Goal: Information Seeking & Learning: Learn about a topic

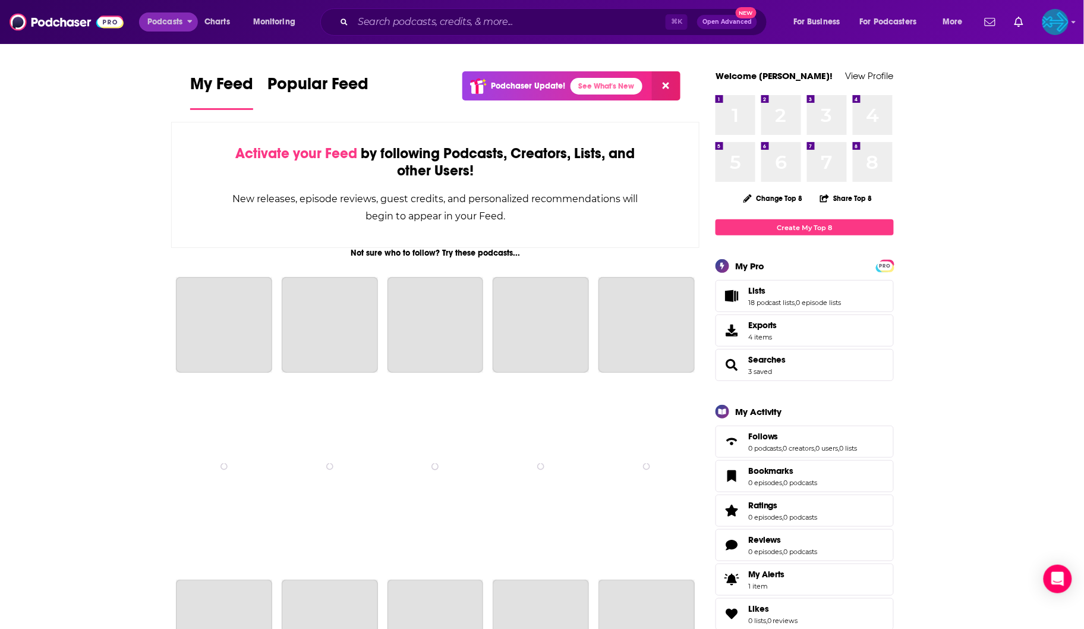
click at [169, 25] on span "Podcasts" at bounding box center [164, 22] width 35 height 17
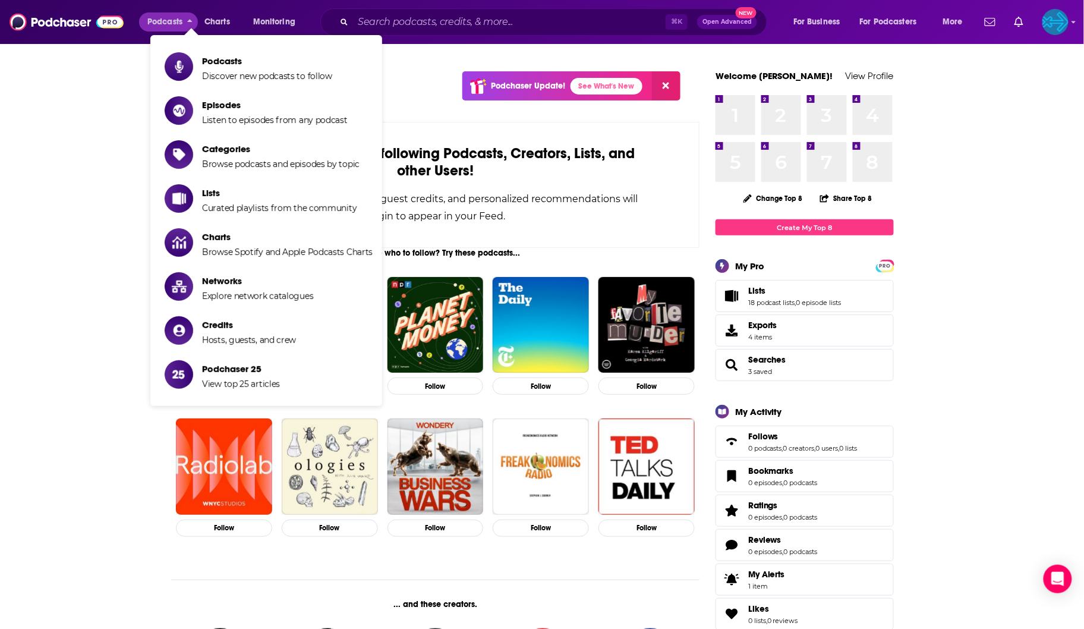
click at [169, 25] on span "Podcasts" at bounding box center [164, 22] width 35 height 17
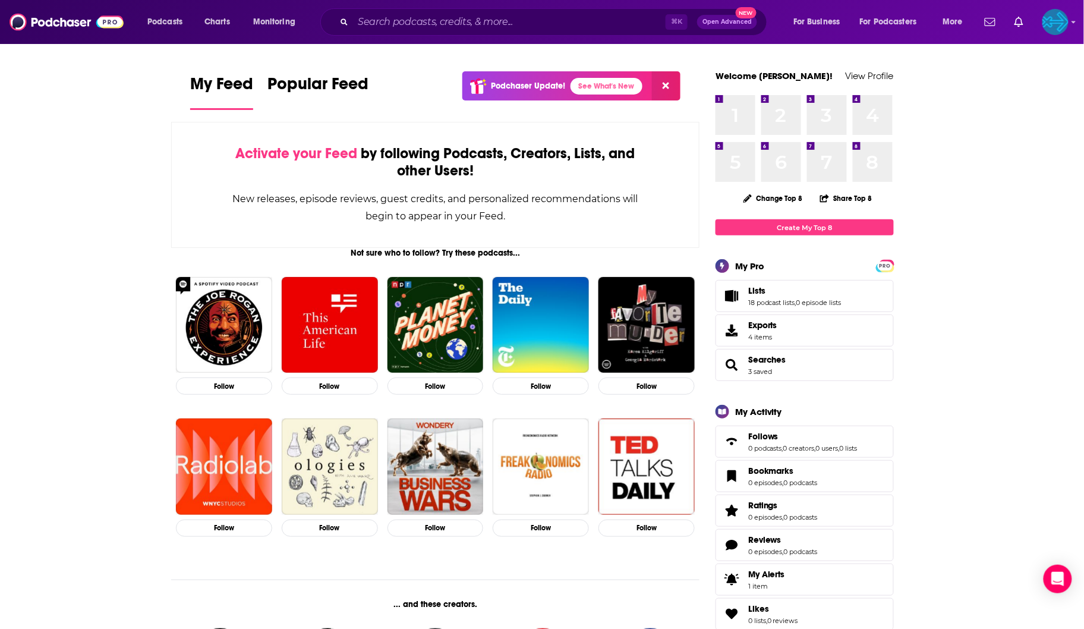
click at [179, 33] on div "Podcasts Charts Monitoring ⌘ K Open Advanced New For Business For Podcasters Mo…" at bounding box center [556, 21] width 835 height 27
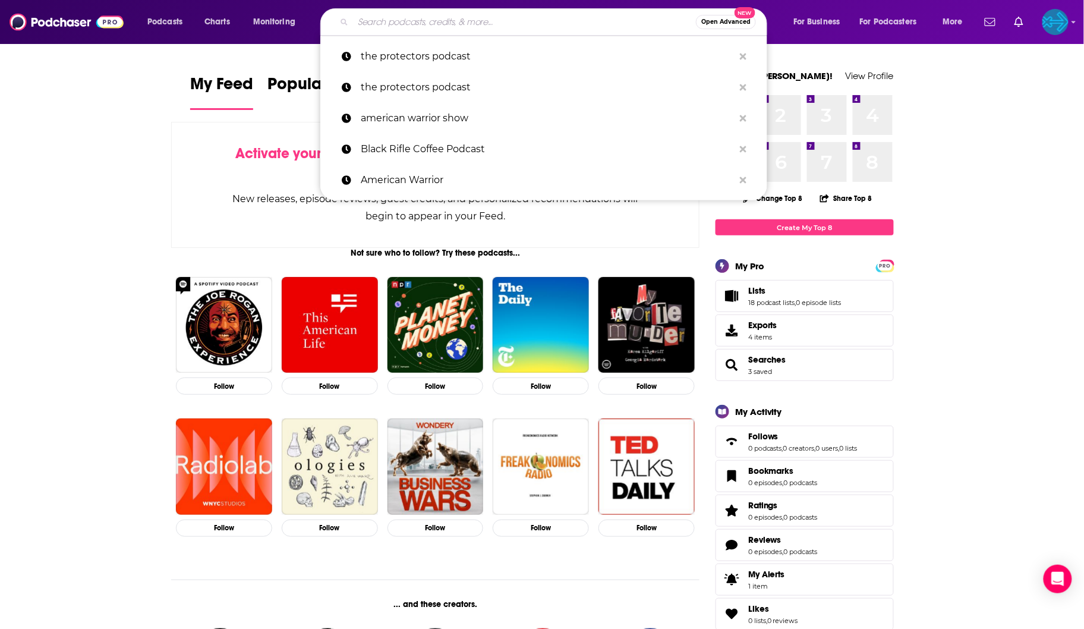
click at [428, 23] on input "Search podcasts, credits, & more..." at bounding box center [524, 21] width 343 height 19
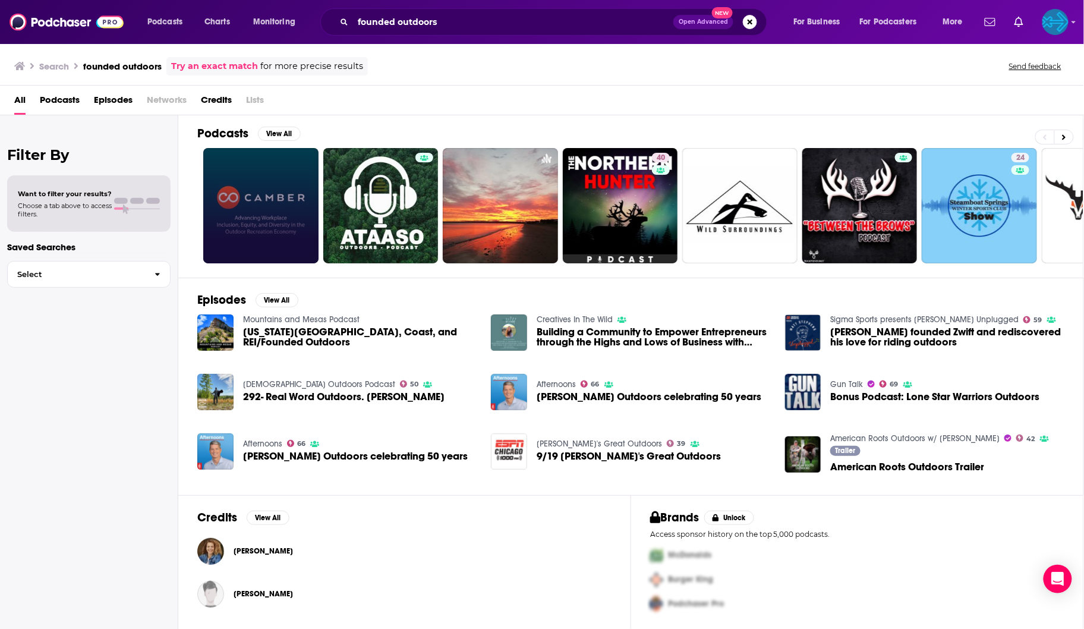
scroll to position [4, 0]
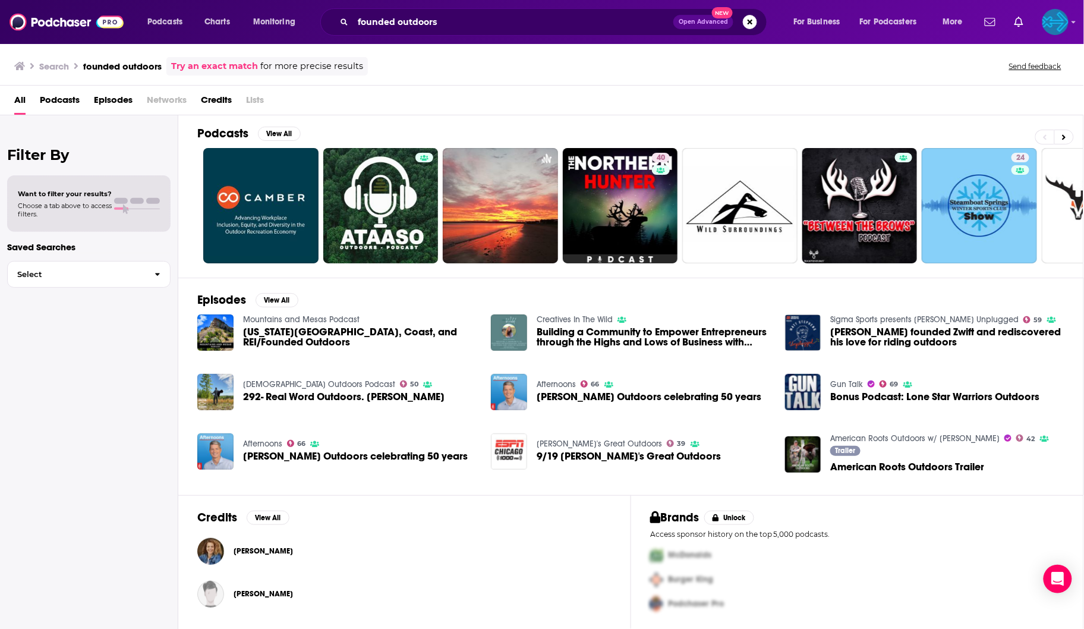
click at [62, 108] on span "Podcasts" at bounding box center [60, 102] width 40 height 24
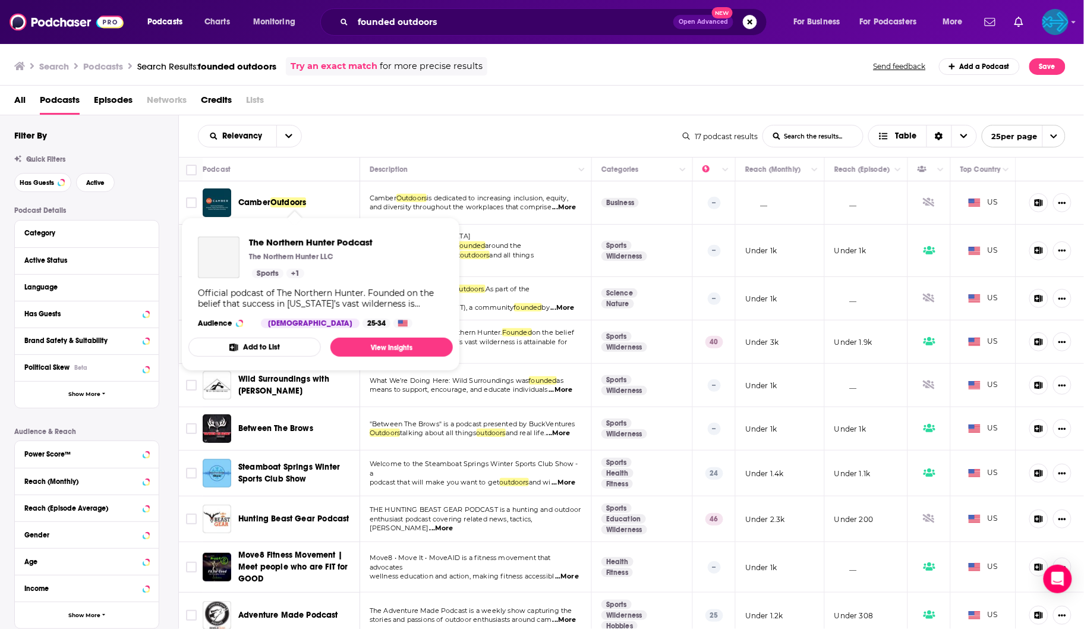
scroll to position [141, 0]
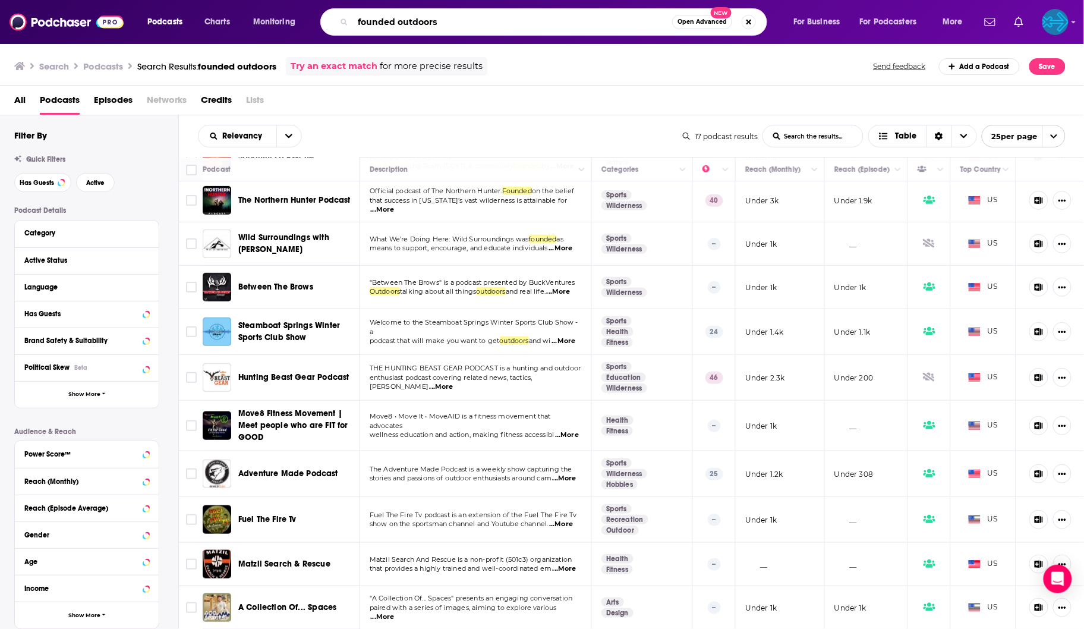
drag, startPoint x: 444, startPoint y: 20, endPoint x: 333, endPoint y: -9, distance: 114.9
click at [333, 0] on html "Podcasts Charts Monitoring founded outdoors Open Advanced New For Business For …" at bounding box center [542, 314] width 1084 height 629
type input "startup junkies"
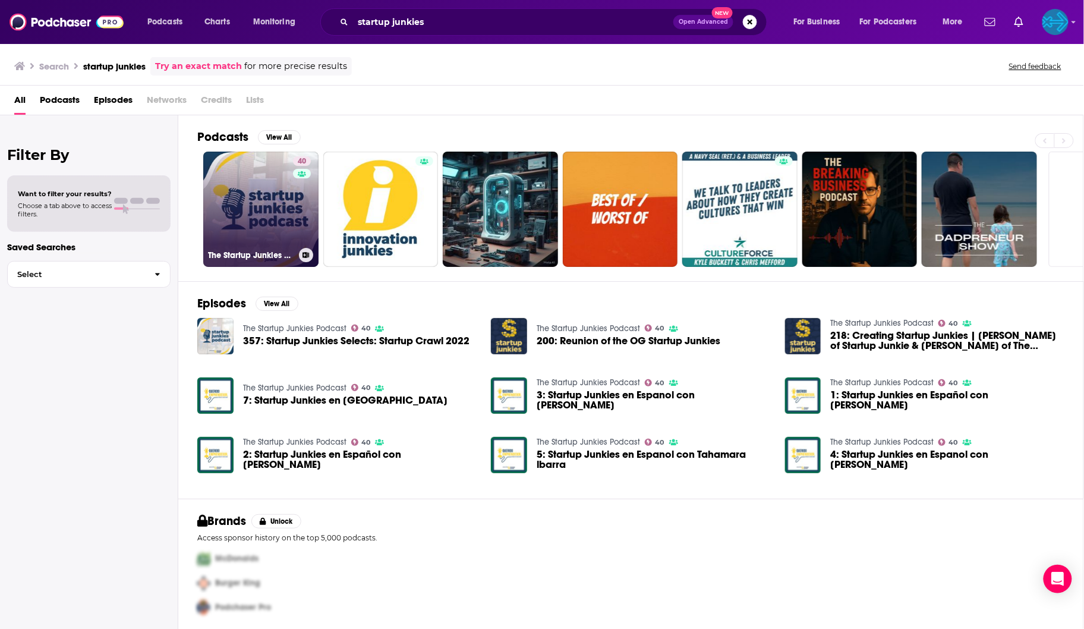
click at [277, 213] on link "40 The Startup Junkies Podcast" at bounding box center [260, 209] width 115 height 115
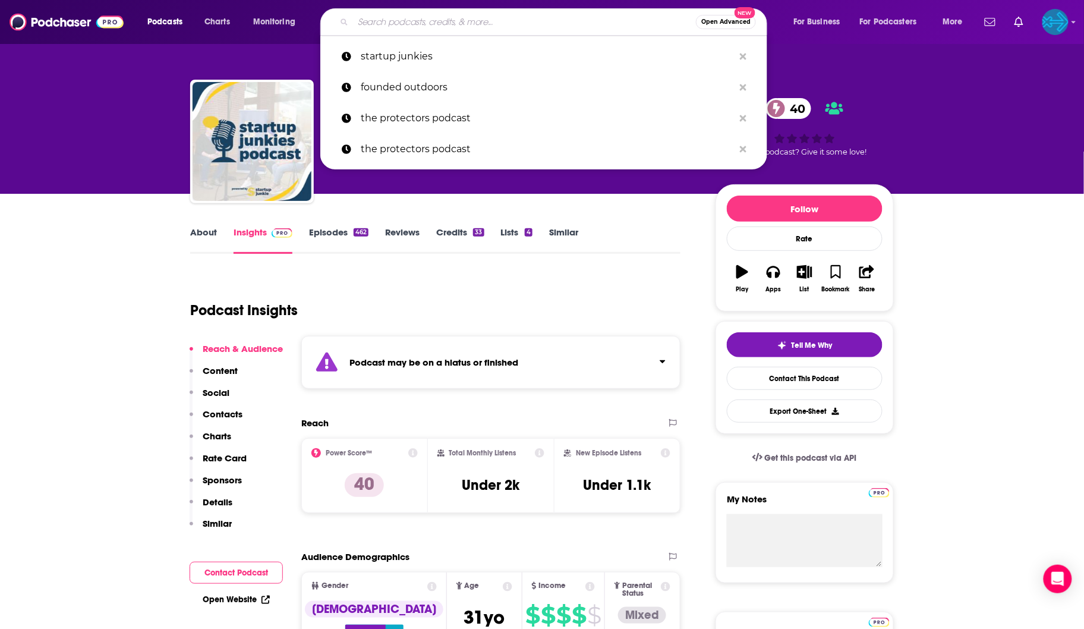
click at [450, 24] on input "Search podcasts, credits, & more..." at bounding box center [524, 21] width 343 height 19
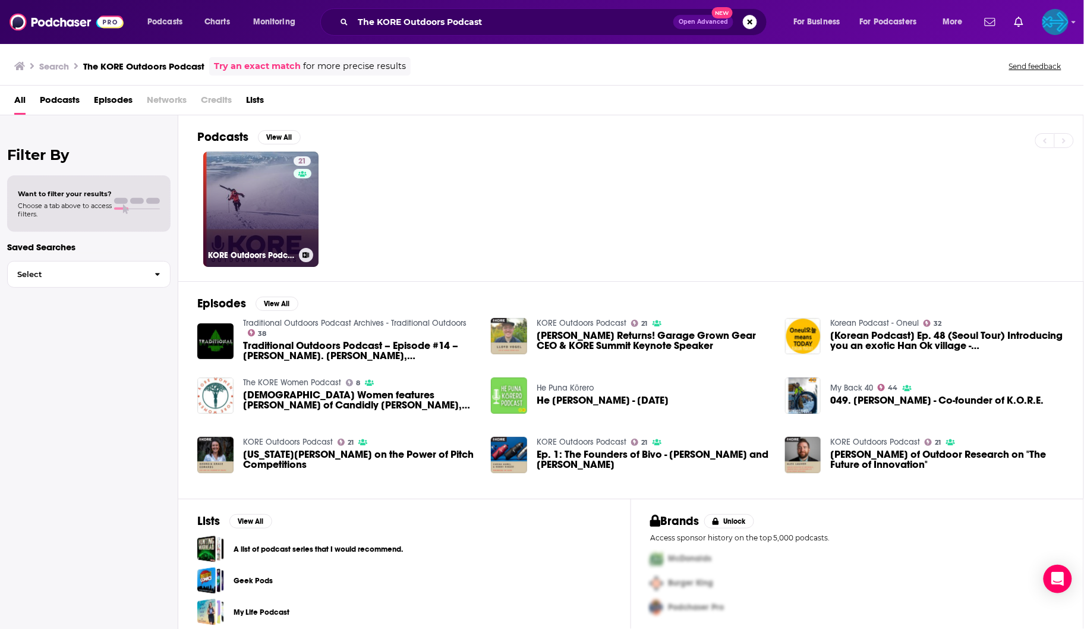
click at [291, 211] on link "21 KORE Outdoors Podcast" at bounding box center [260, 209] width 115 height 115
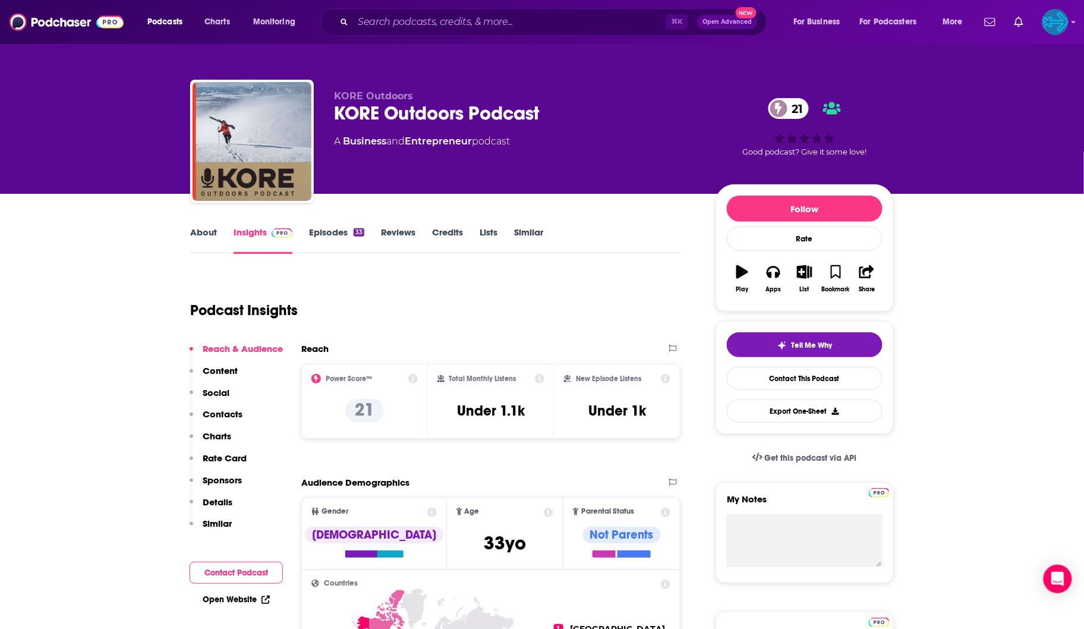
scroll to position [128, 0]
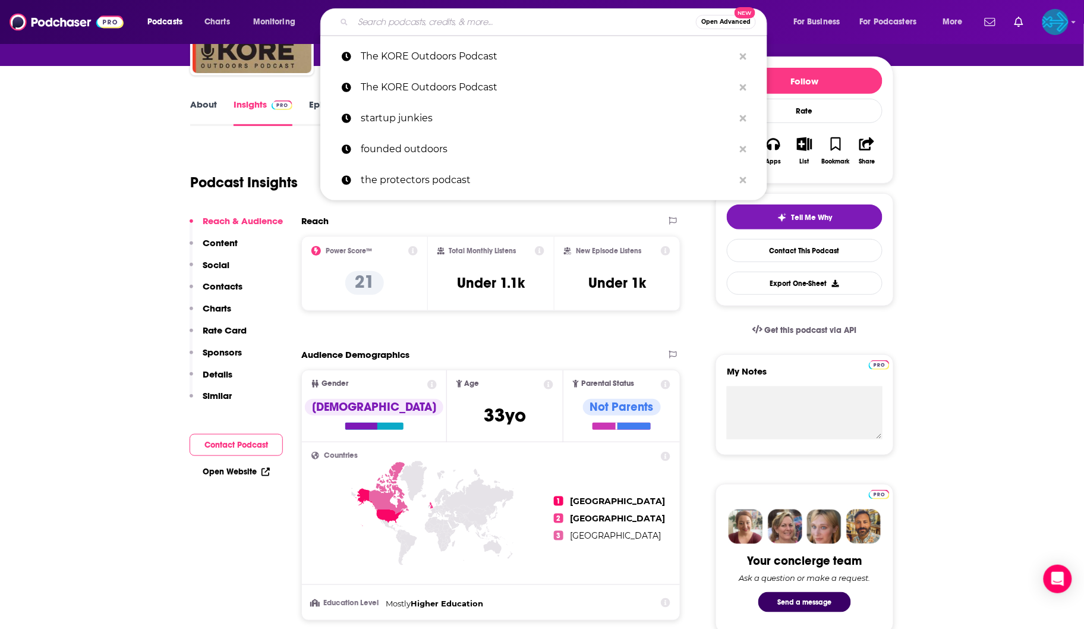
click at [487, 29] on input "Search podcasts, credits, & more..." at bounding box center [524, 21] width 343 height 19
paste input "Outside By Design"
type input "Outside By Design"
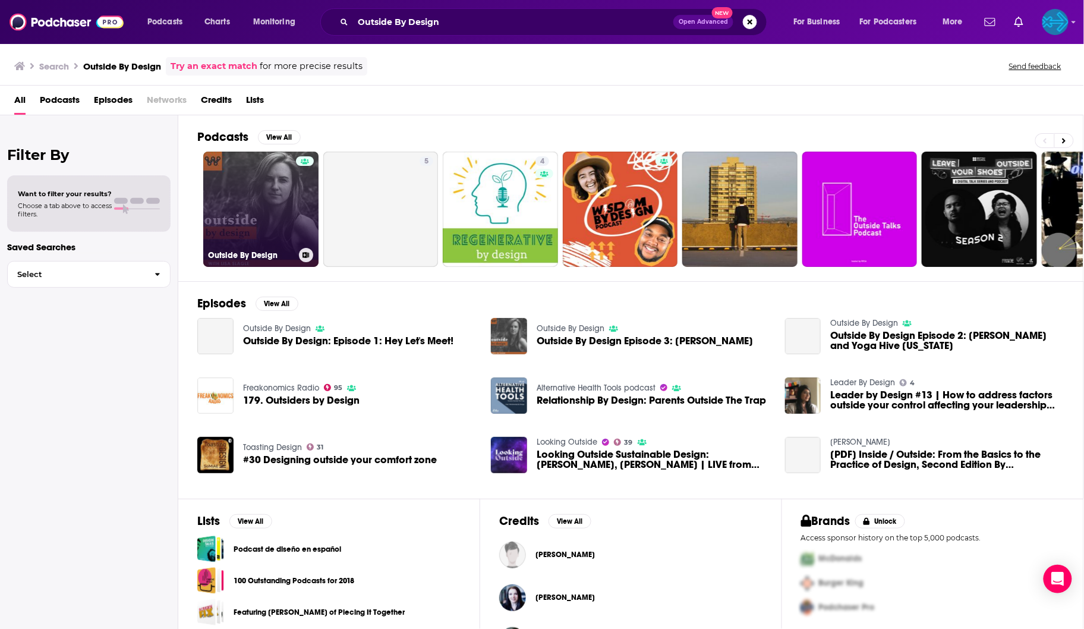
click at [275, 203] on link "Outside By Design" at bounding box center [260, 209] width 115 height 115
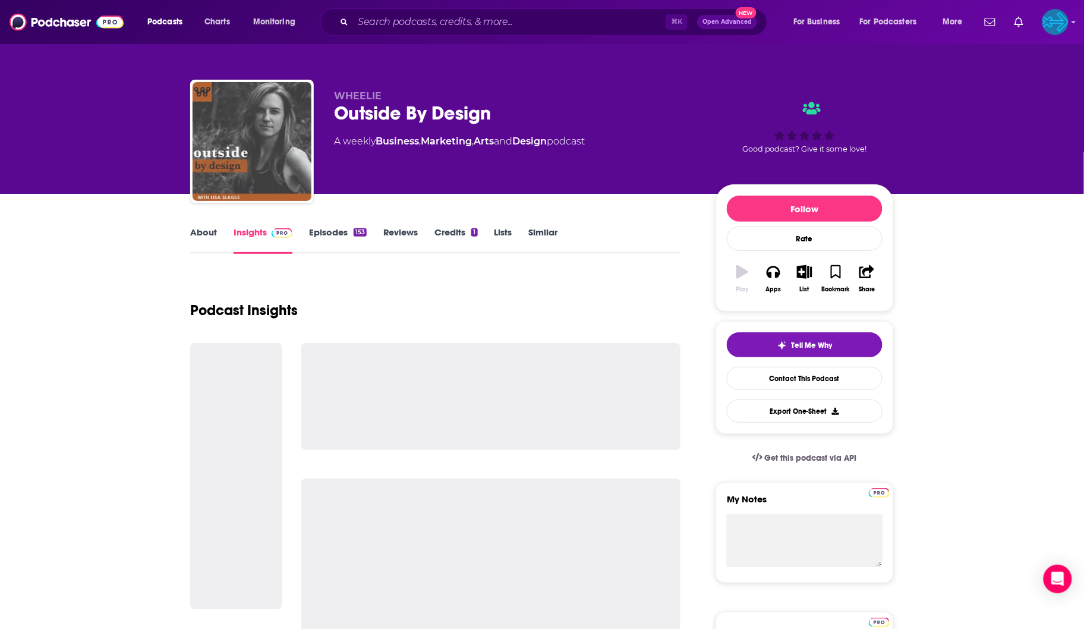
scroll to position [256, 0]
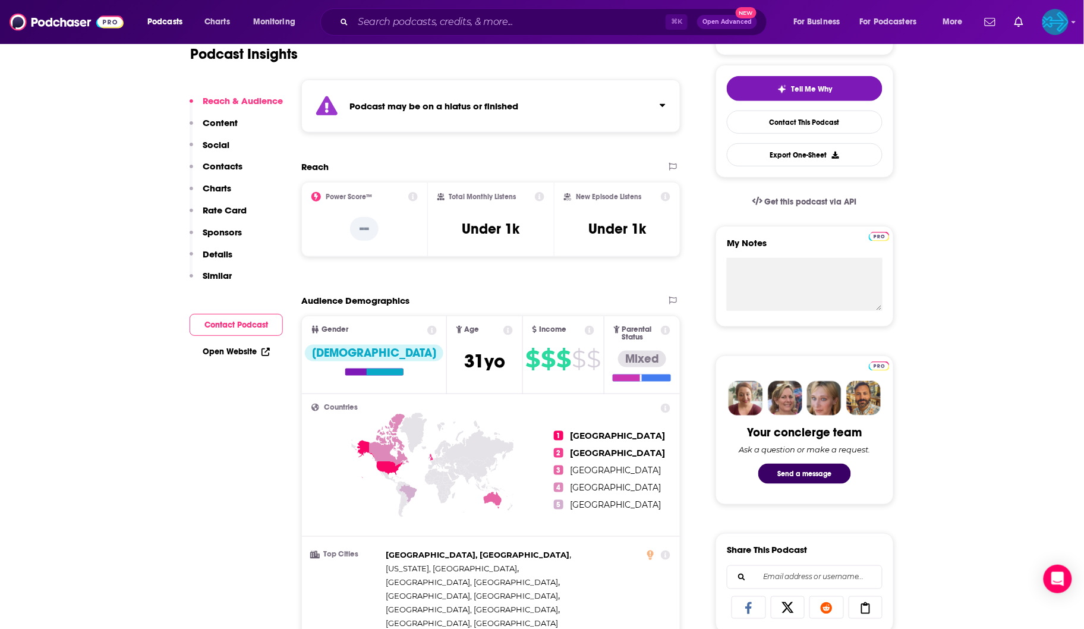
click at [491, 33] on div "⌘ K Open Advanced New" at bounding box center [543, 21] width 447 height 27
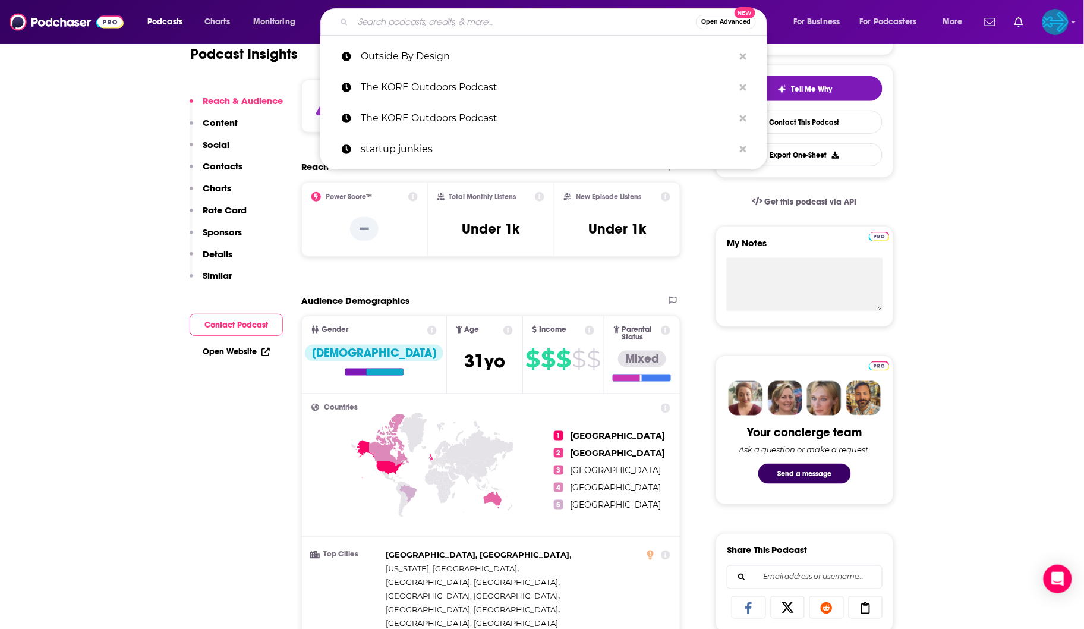
click at [494, 29] on input "Search podcasts, credits, & more..." at bounding box center [524, 21] width 343 height 19
paste input "Built Outdoors"
type input "Built Outdoors"
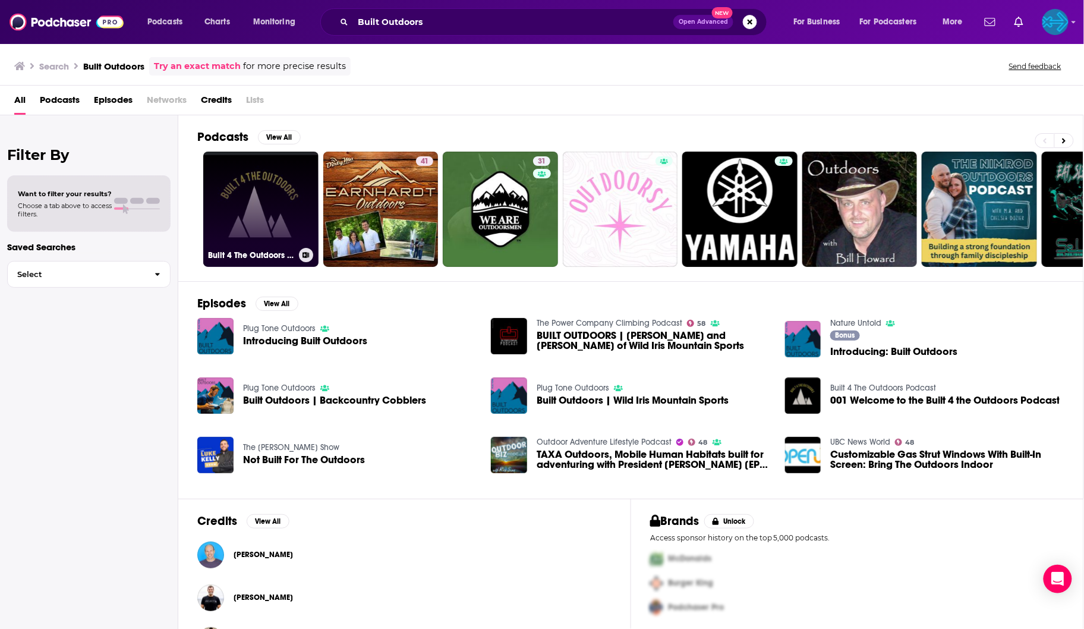
click at [266, 214] on link "Built 4 The Outdoors Podcast" at bounding box center [260, 209] width 115 height 115
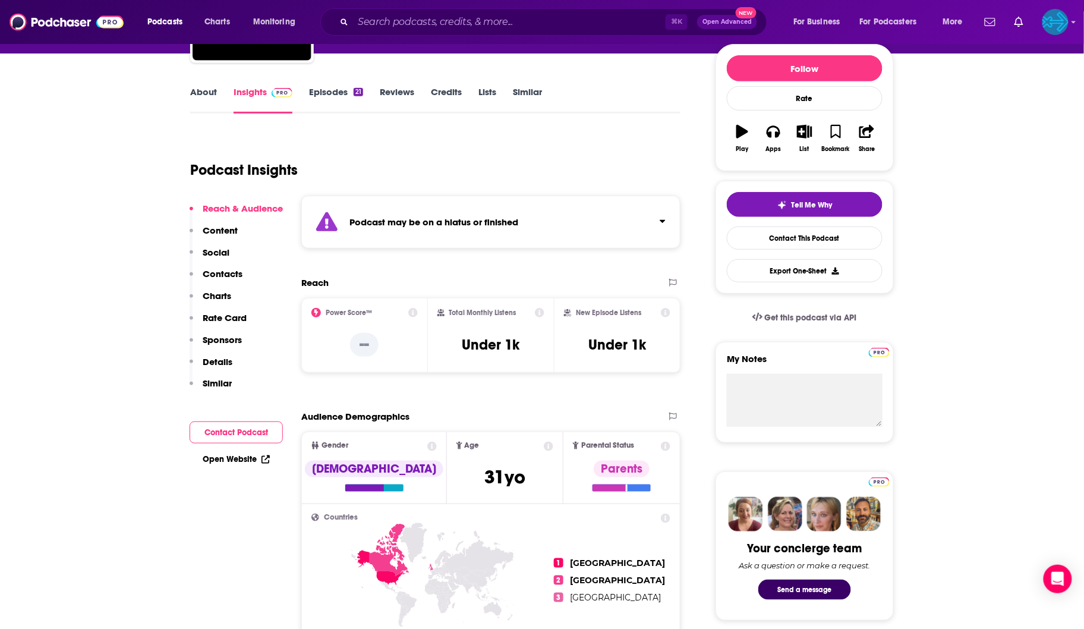
scroll to position [185, 0]
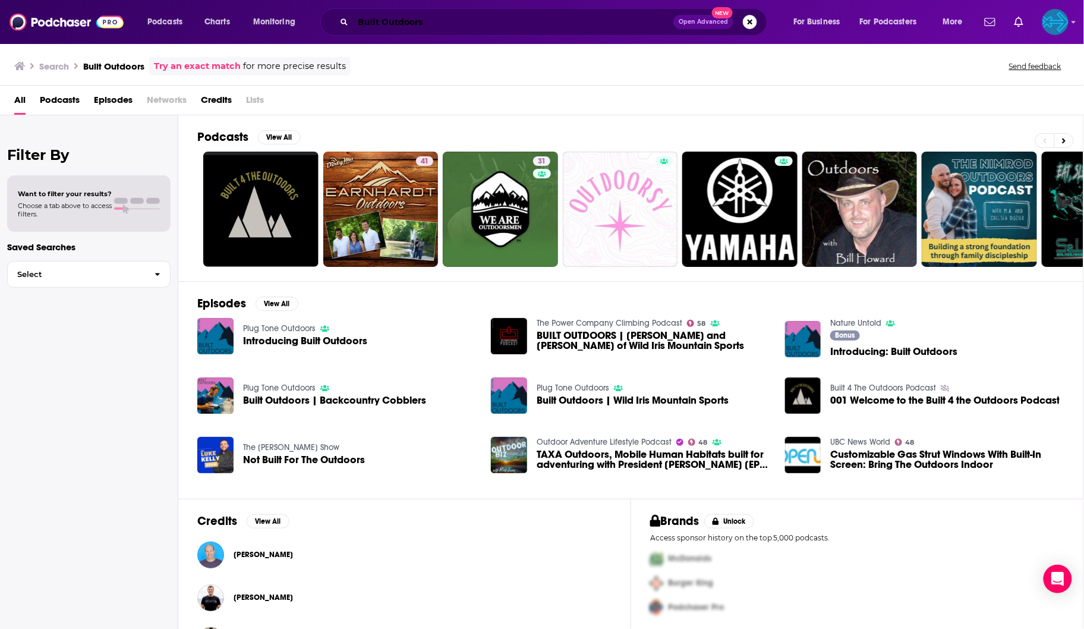
click at [427, 25] on input "Built Outdoors" at bounding box center [513, 21] width 320 height 19
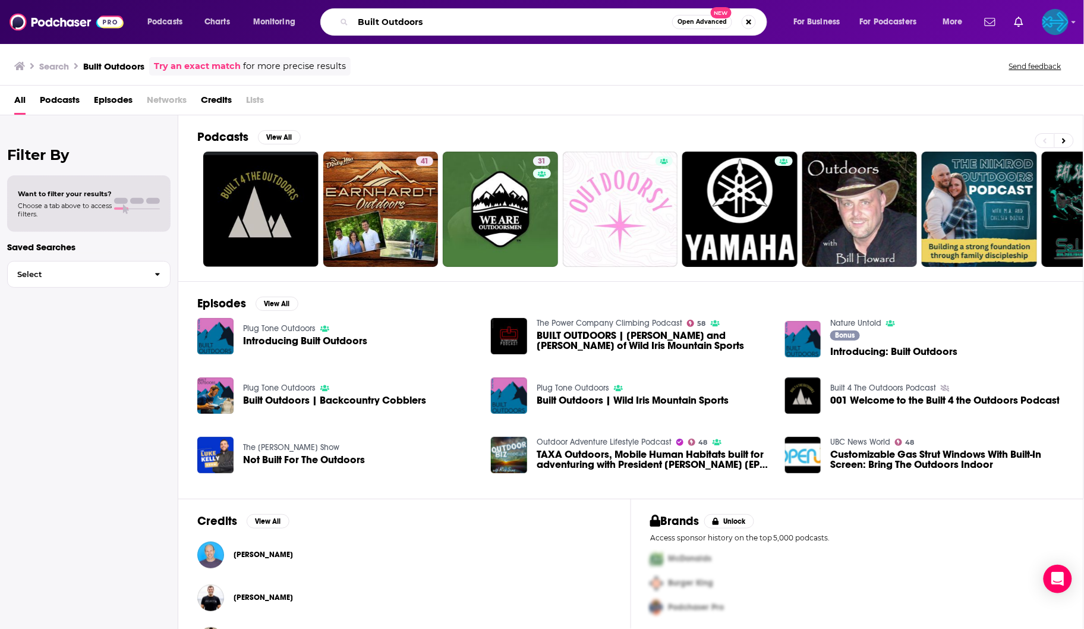
drag, startPoint x: 455, startPoint y: 24, endPoint x: 349, endPoint y: -45, distance: 125.7
click at [349, 0] on html "Podcasts Charts Monitoring Built Outdoors Open Advanced New For Business For Po…" at bounding box center [542, 314] width 1084 height 629
paste input "Wild Entrepreneurs Podcast"
type input "Wild Entrepreneurs Podcast"
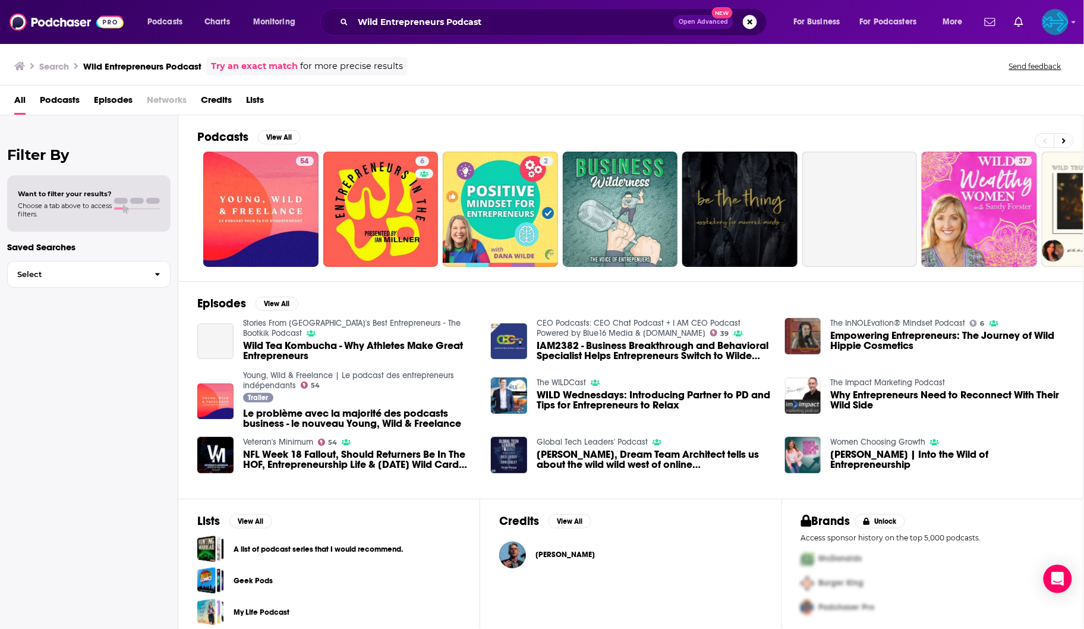
click at [77, 96] on span "Podcasts" at bounding box center [60, 102] width 40 height 24
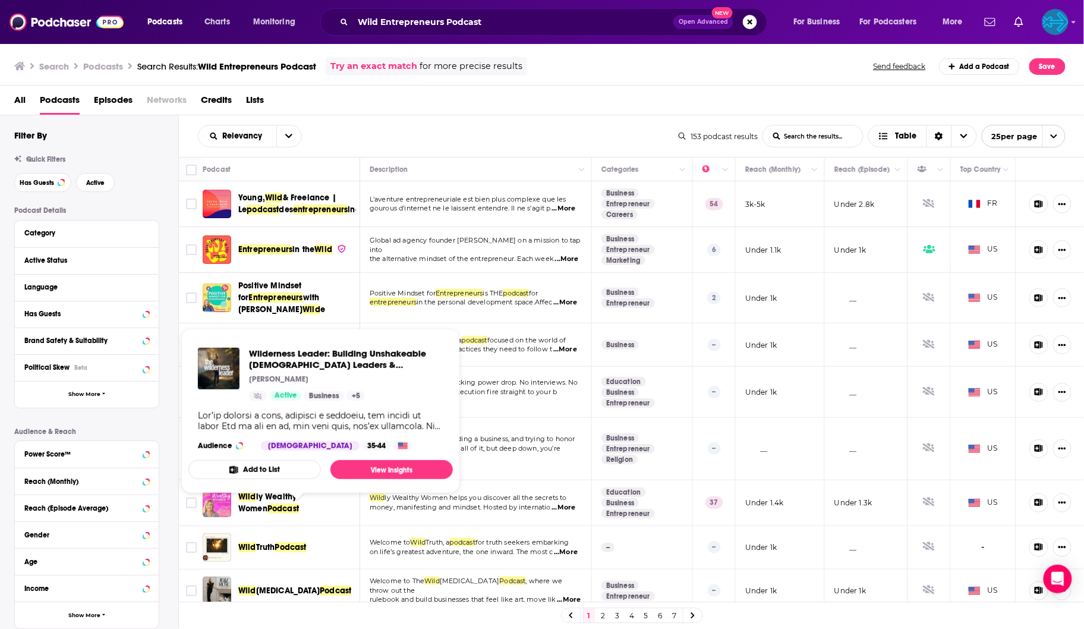
scroll to position [194, 0]
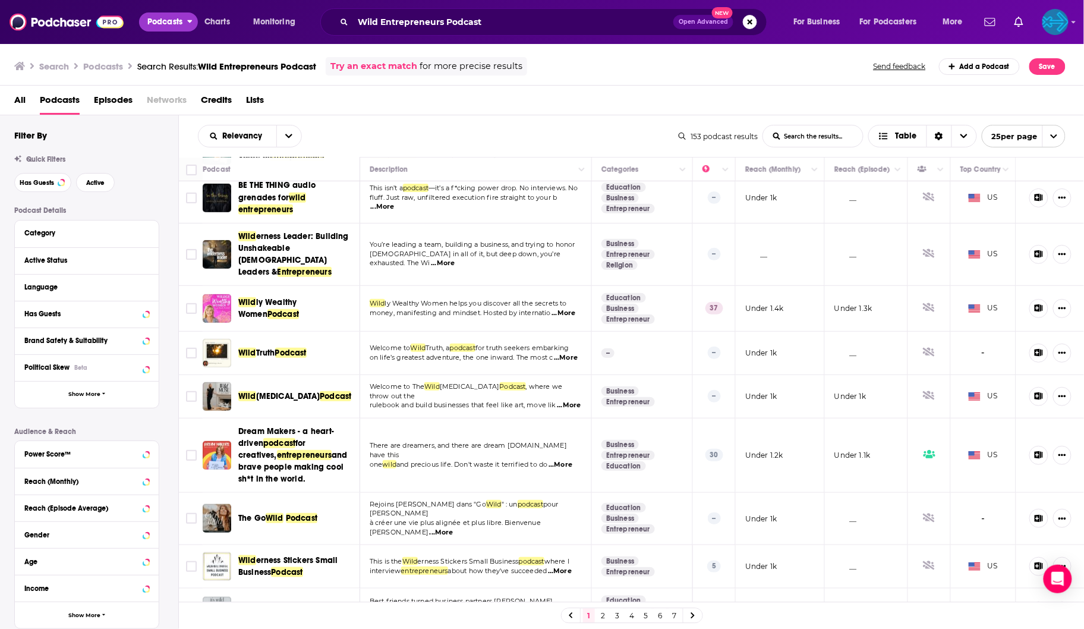
click at [175, 21] on span "Podcasts" at bounding box center [164, 22] width 35 height 17
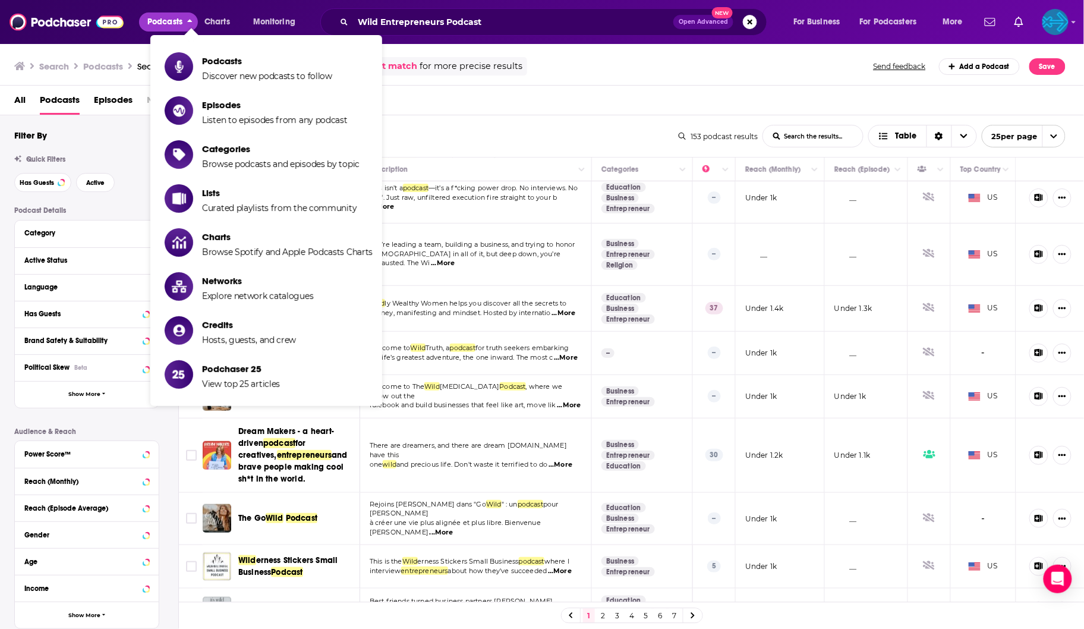
click at [175, 21] on span "Podcasts" at bounding box center [164, 22] width 35 height 17
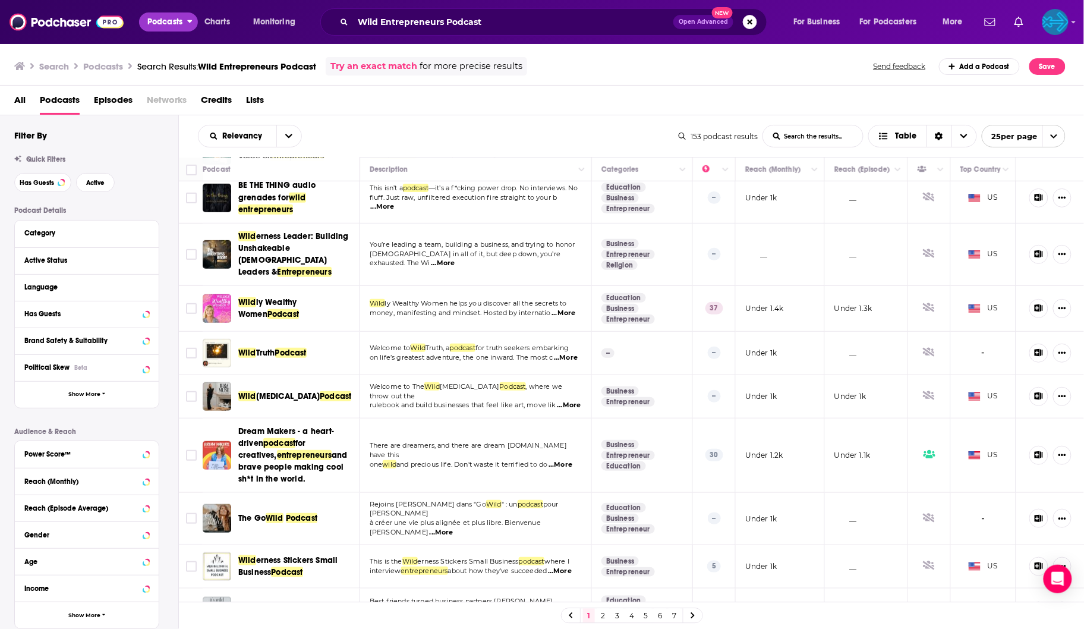
click at [175, 21] on span "Podcasts" at bounding box center [164, 22] width 35 height 17
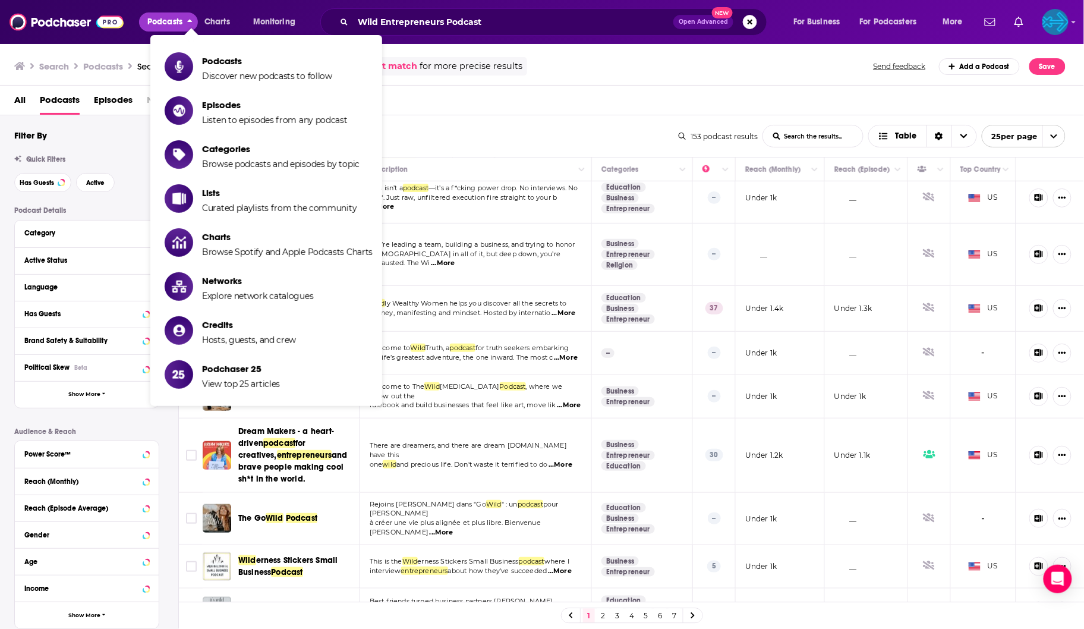
click at [68, 27] on img at bounding box center [67, 22] width 114 height 23
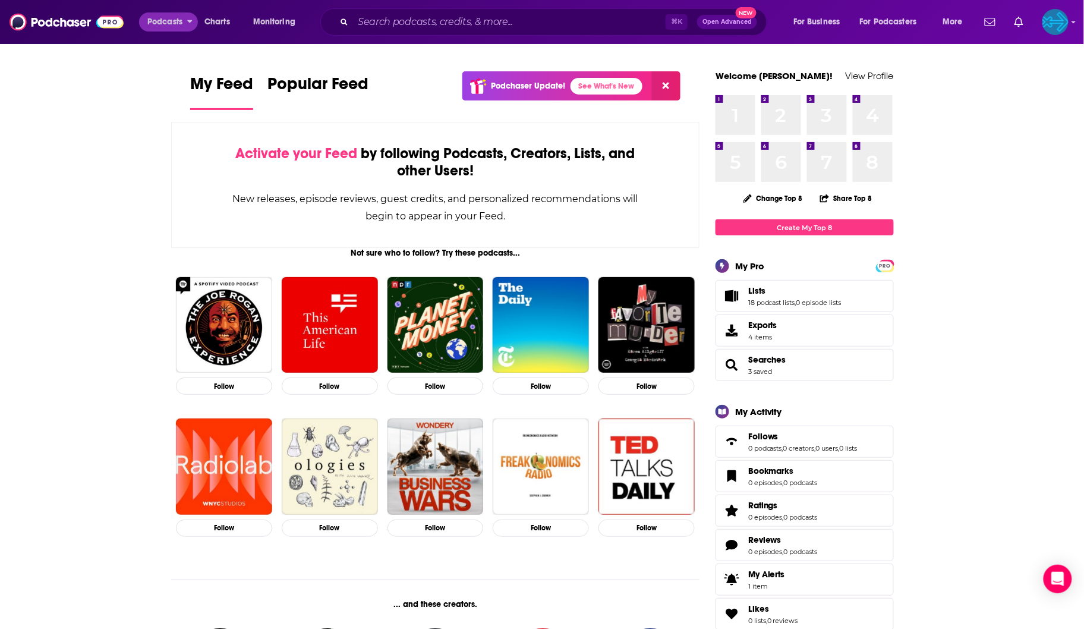
click at [162, 26] on span "Podcasts" at bounding box center [164, 22] width 35 height 17
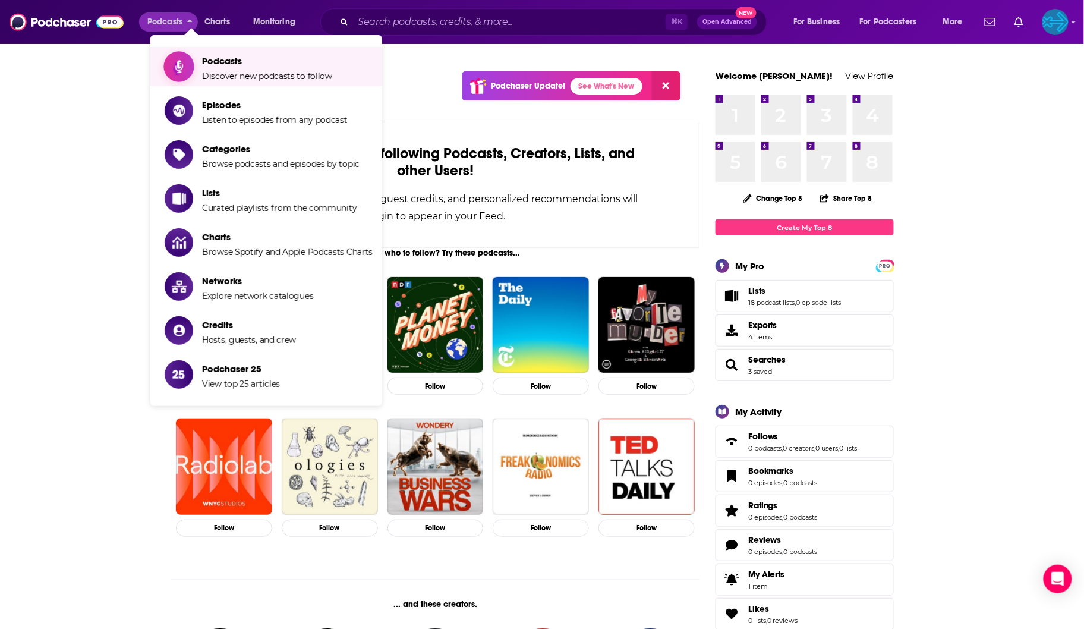
click at [217, 77] on span "Discover new podcasts to follow" at bounding box center [267, 76] width 130 height 11
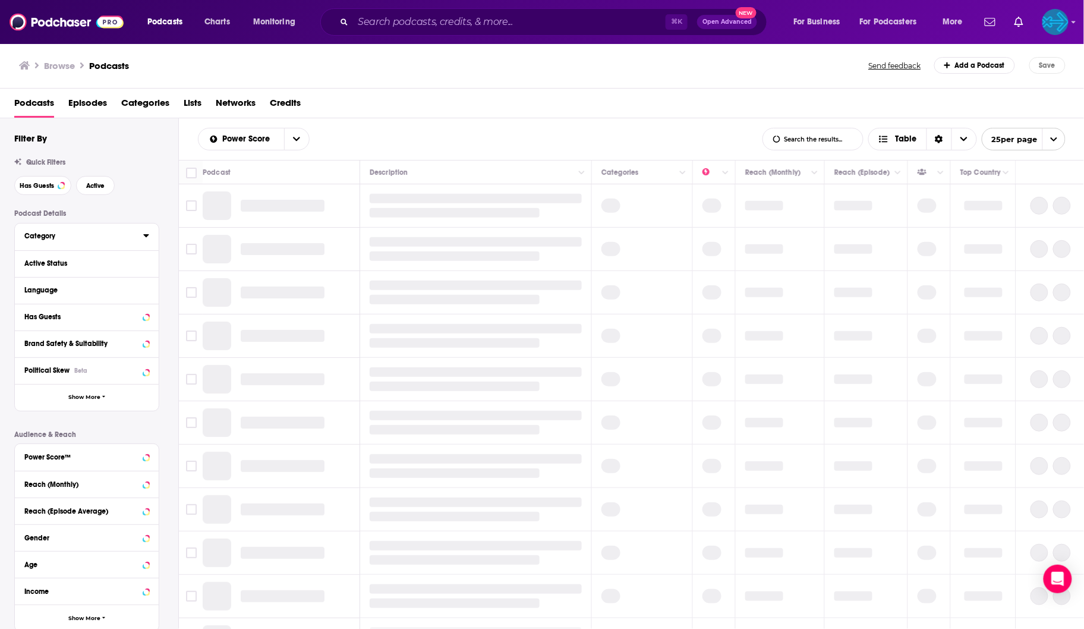
click at [46, 243] on button "Category" at bounding box center [83, 235] width 119 height 15
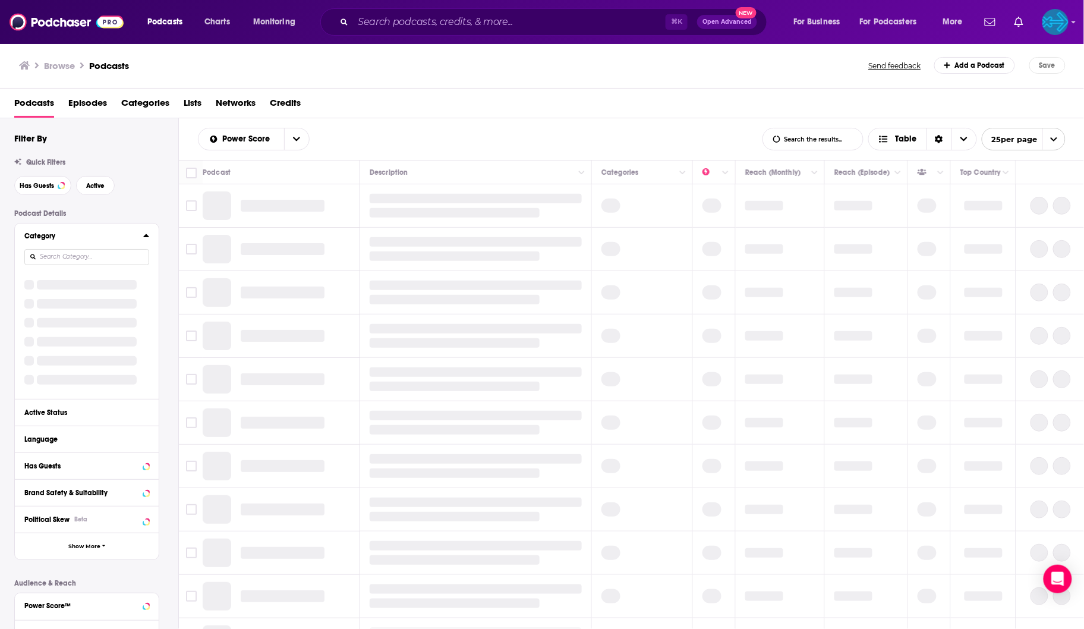
click at [124, 248] on div at bounding box center [86, 256] width 125 height 27
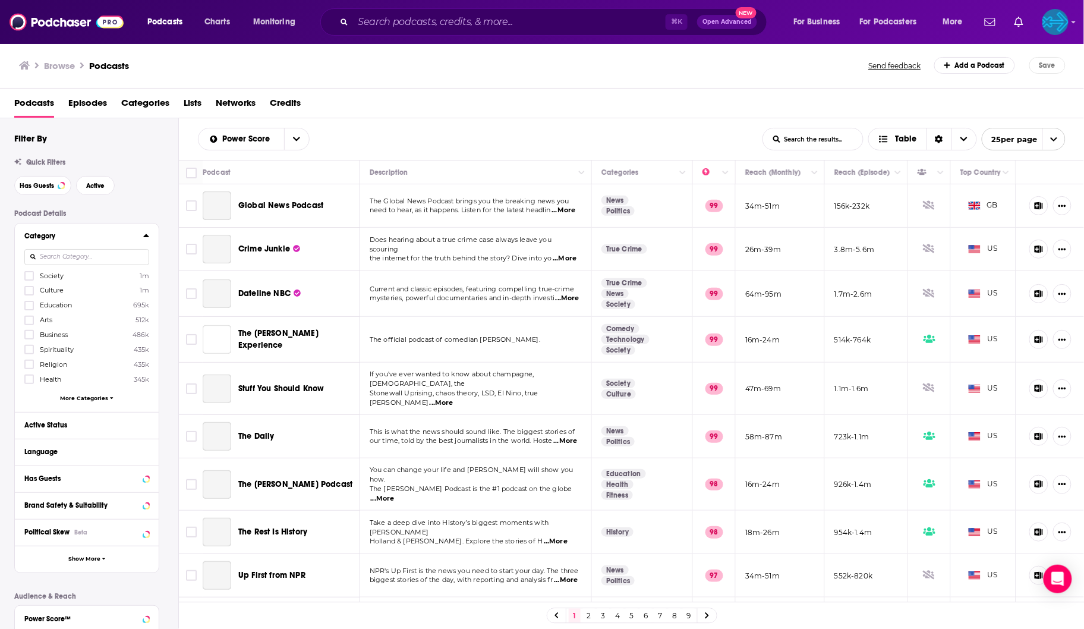
scroll to position [54, 0]
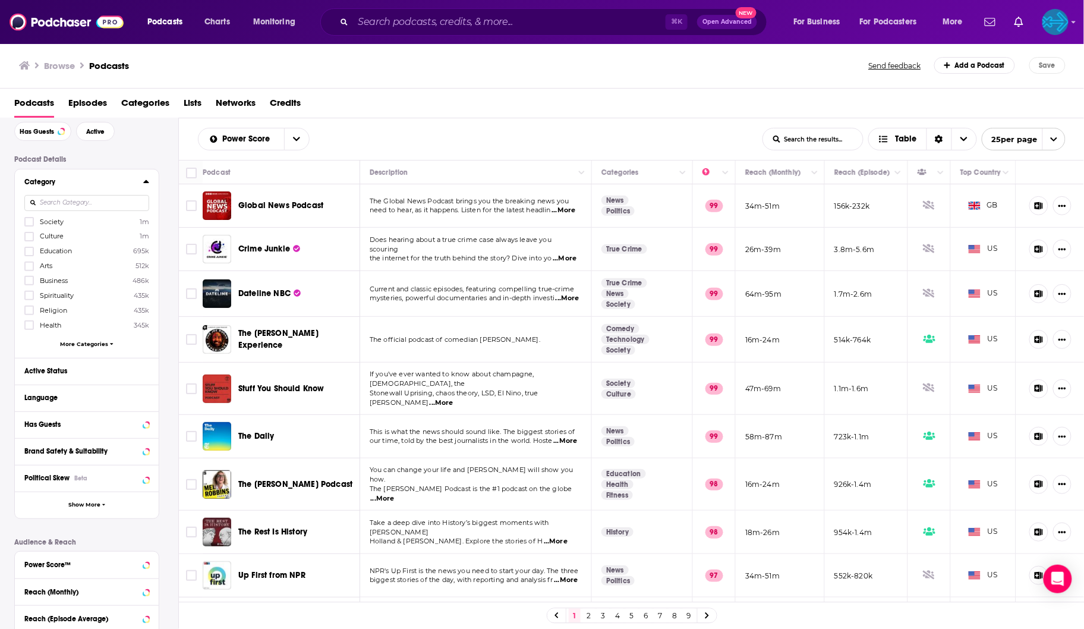
click at [72, 344] on span "More Categories" at bounding box center [84, 343] width 48 height 7
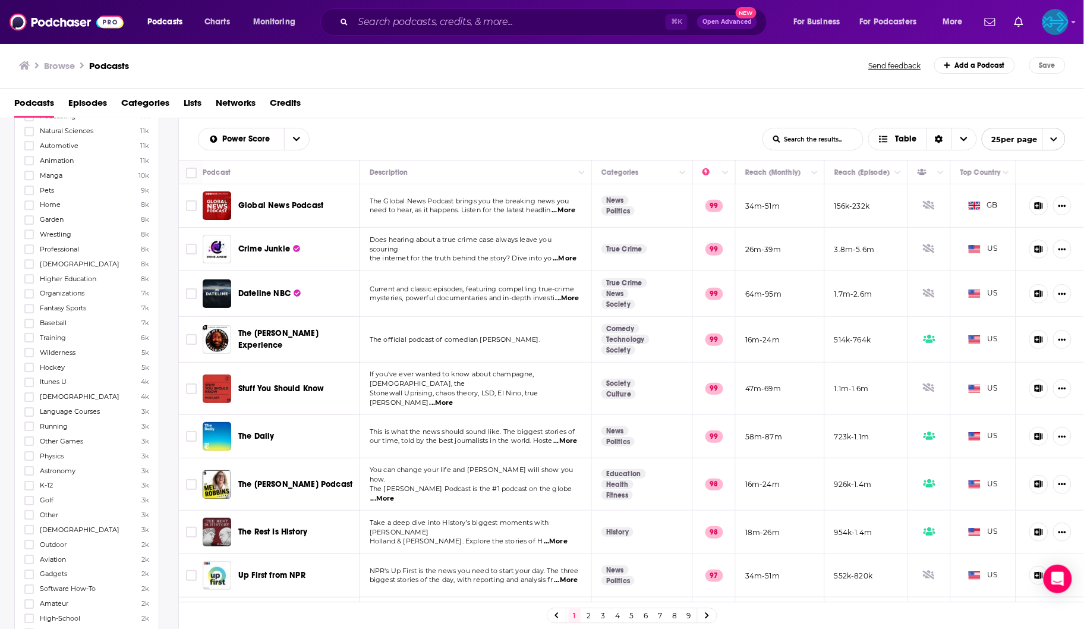
scroll to position [1134, 0]
